Goal: Task Accomplishment & Management: Use online tool/utility

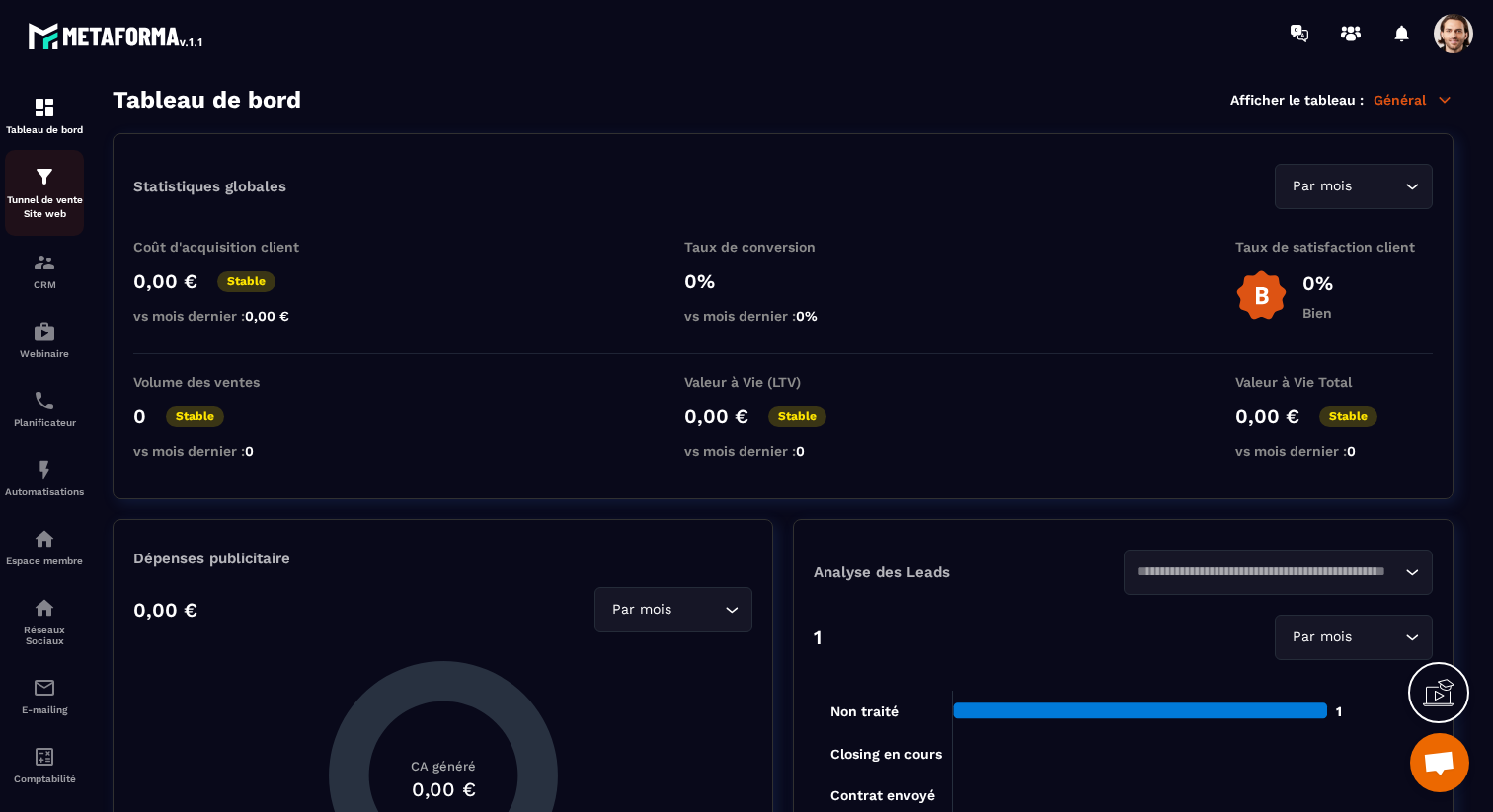
click at [48, 191] on div "Tunnel de vente Site web" at bounding box center [44, 193] width 79 height 56
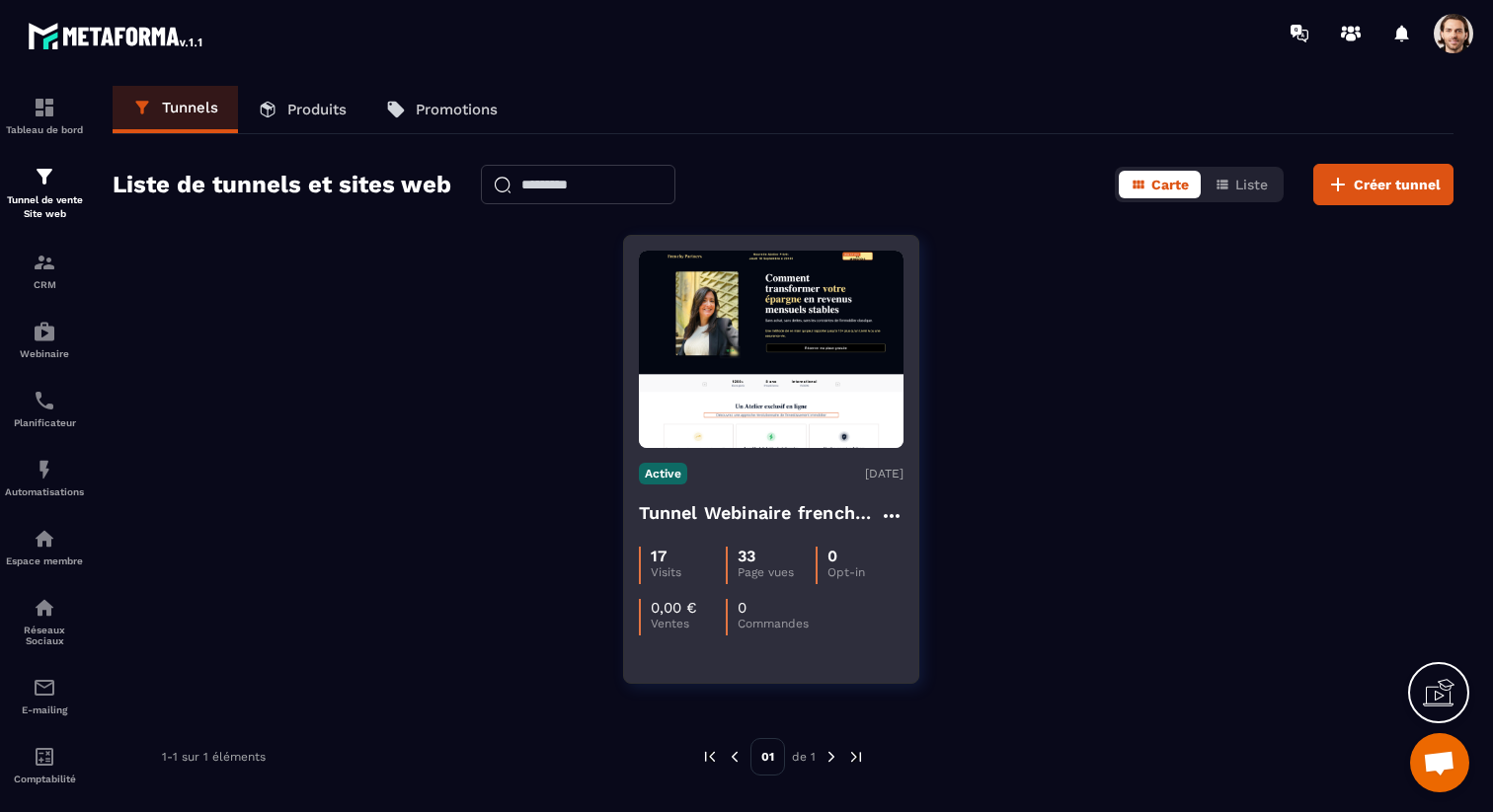
click at [806, 521] on h4 "Tunnel Webinaire frenchy partners" at bounding box center [759, 514] width 241 height 28
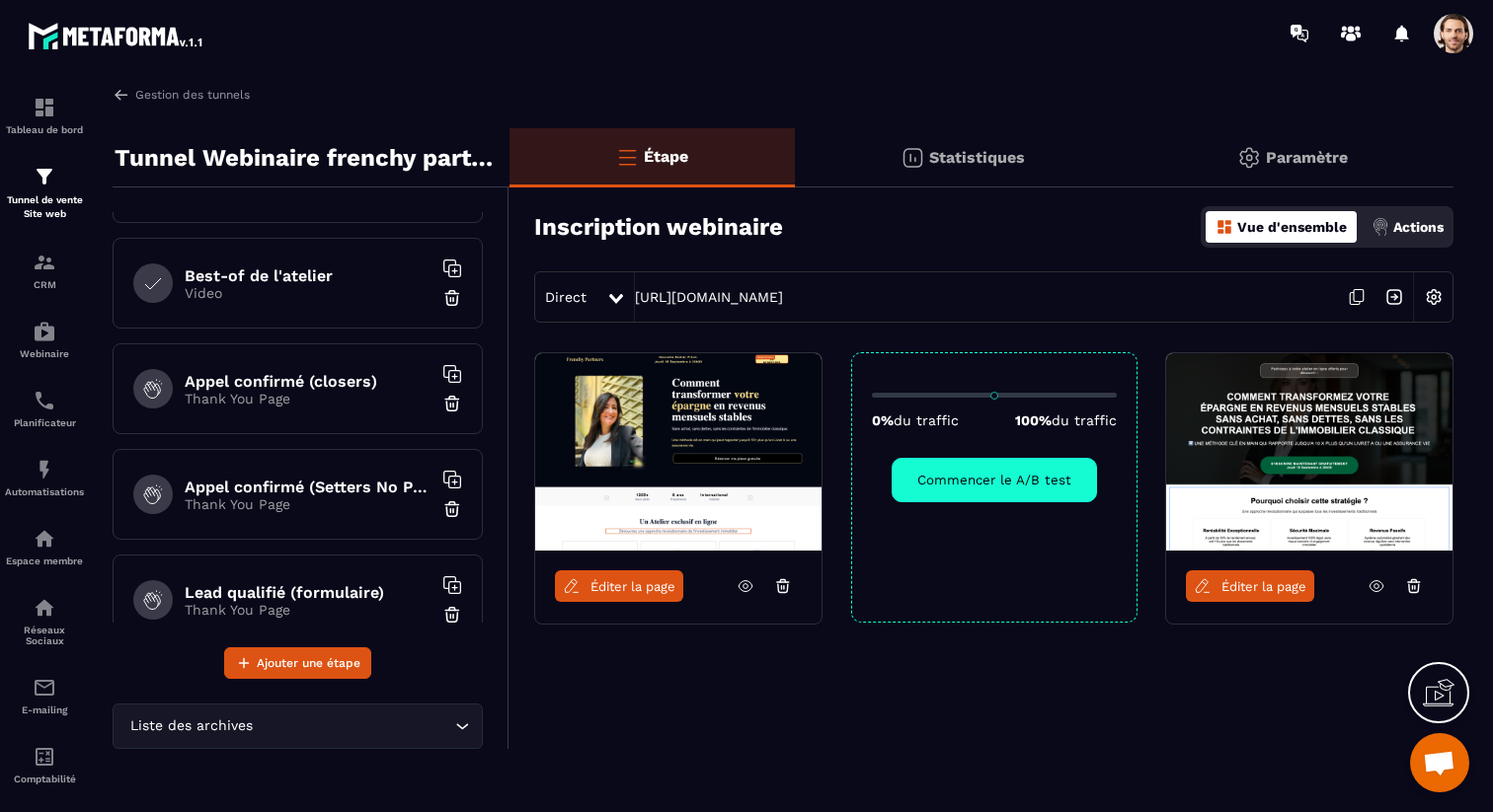
scroll to position [539, 0]
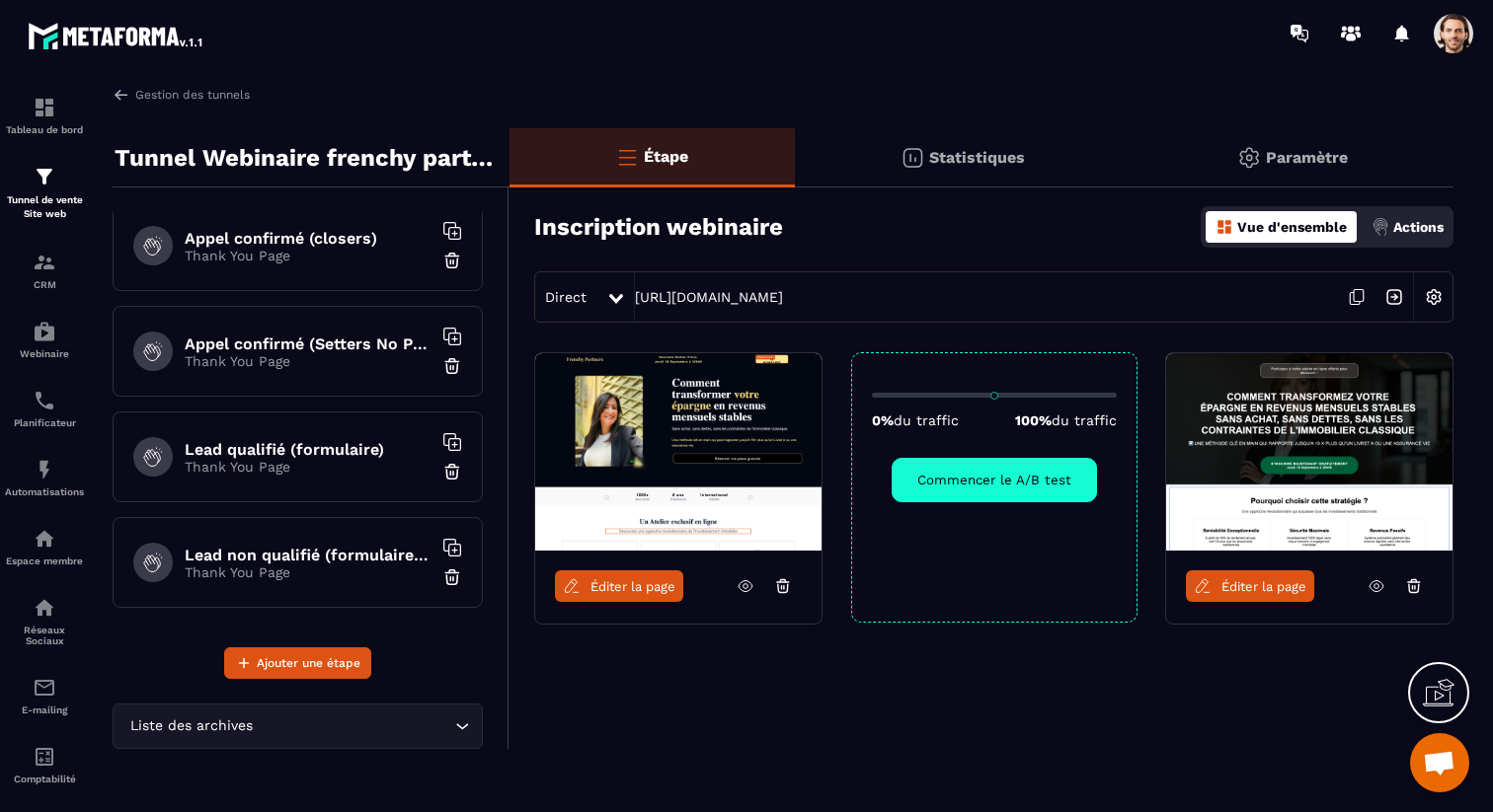
click at [278, 469] on p "Thank You Page" at bounding box center [308, 467] width 247 height 16
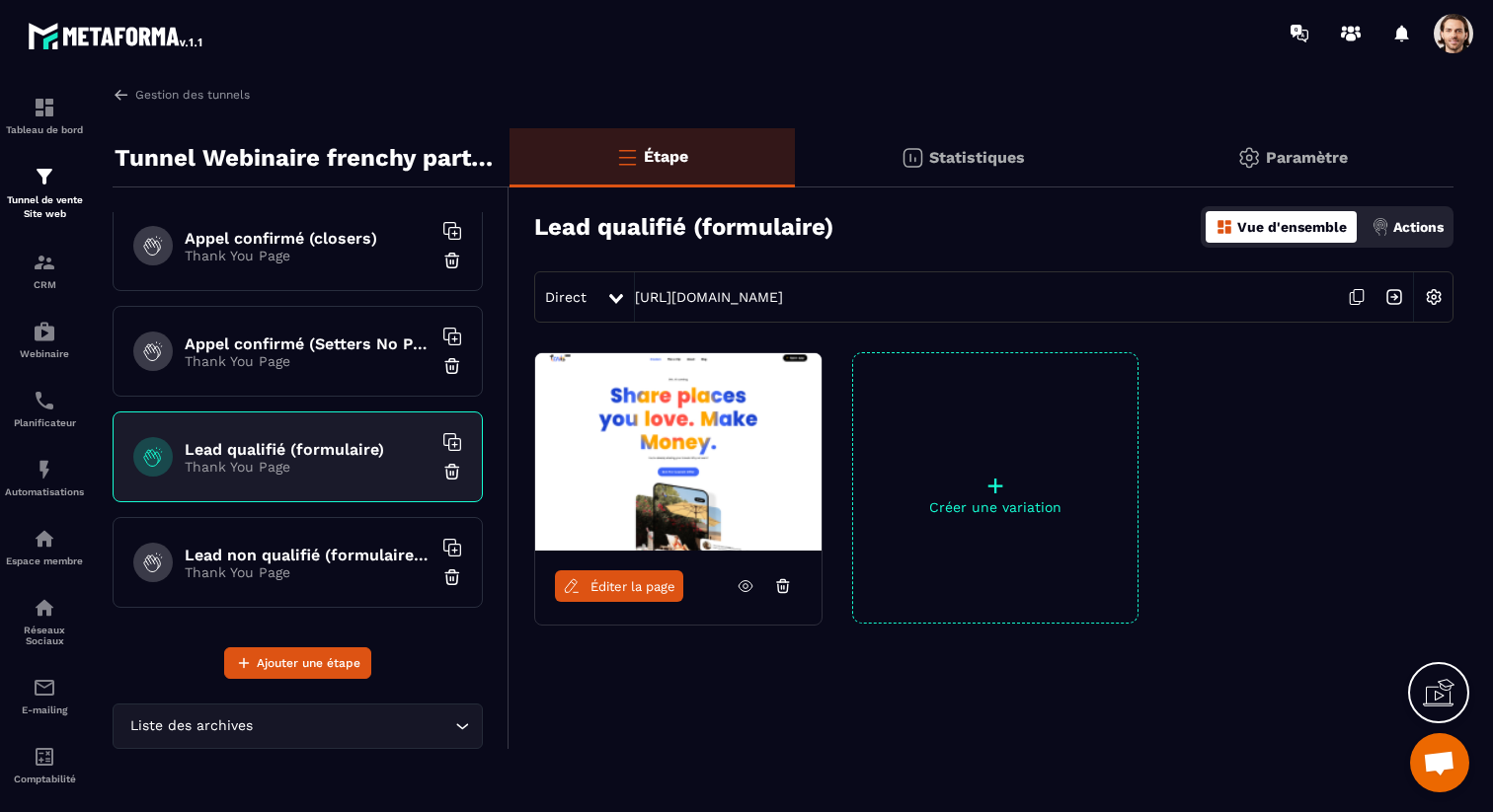
click at [629, 581] on span "Éditer la page" at bounding box center [632, 586] width 85 height 15
